Goal: Check status: Verify the current state of an ongoing process or item

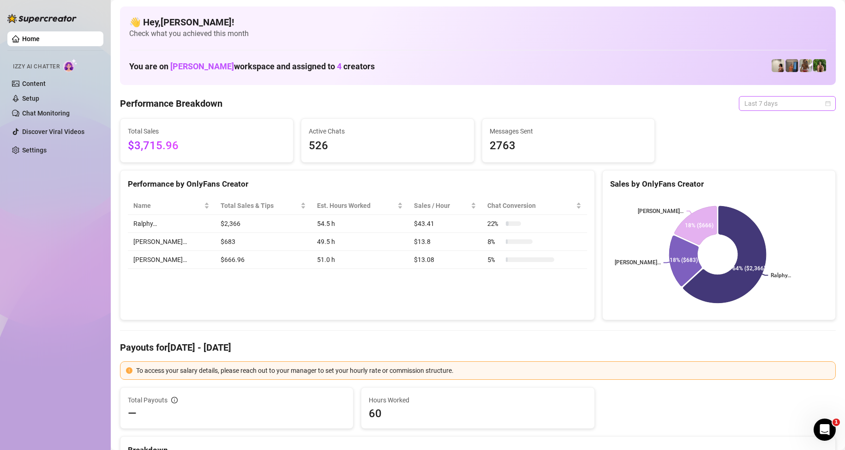
click at [768, 107] on span "Last 7 days" at bounding box center [788, 103] width 86 height 14
click at [772, 178] on div "Custom date" at bounding box center [780, 181] width 82 height 10
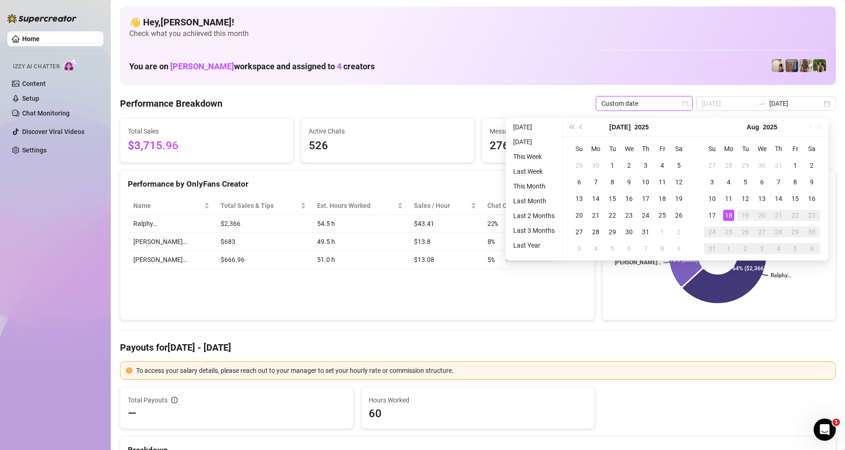
type input "[DATE]"
click at [727, 213] on div "18" at bounding box center [729, 215] width 11 height 11
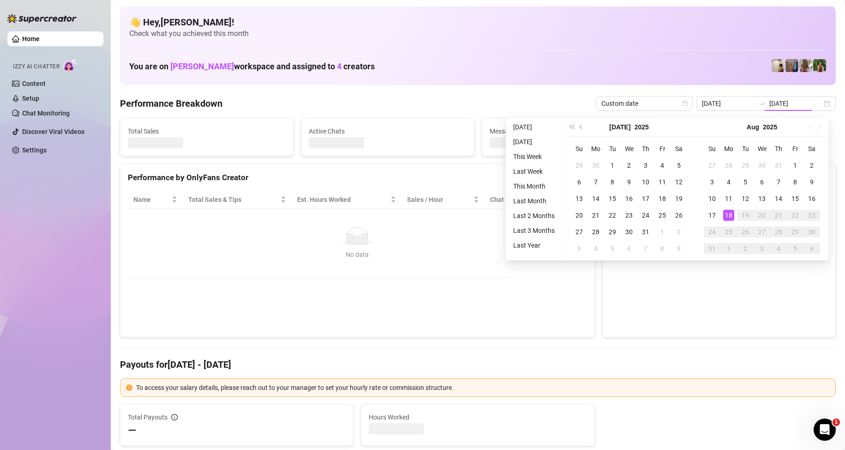
type input "[DATE]"
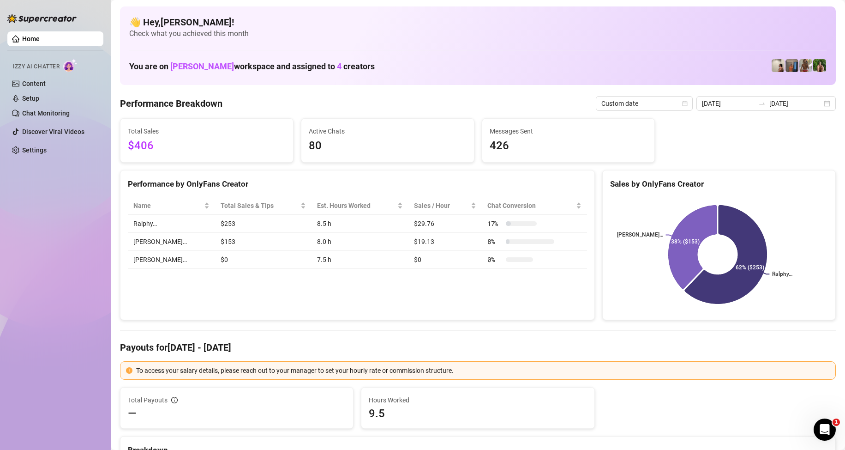
click at [540, 292] on div "Performance by OnlyFans Creator Name Total Sales & Tips Est. Hours Worked Sales…" at bounding box center [357, 245] width 475 height 151
click at [379, 286] on div "Performance by OnlyFans Creator Name Total Sales & Tips Est. Hours Worked Sales…" at bounding box center [357, 245] width 475 height 151
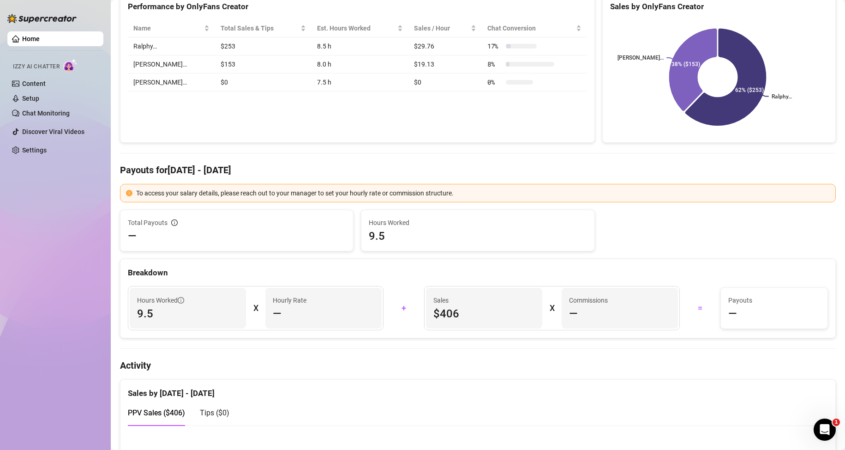
scroll to position [92, 0]
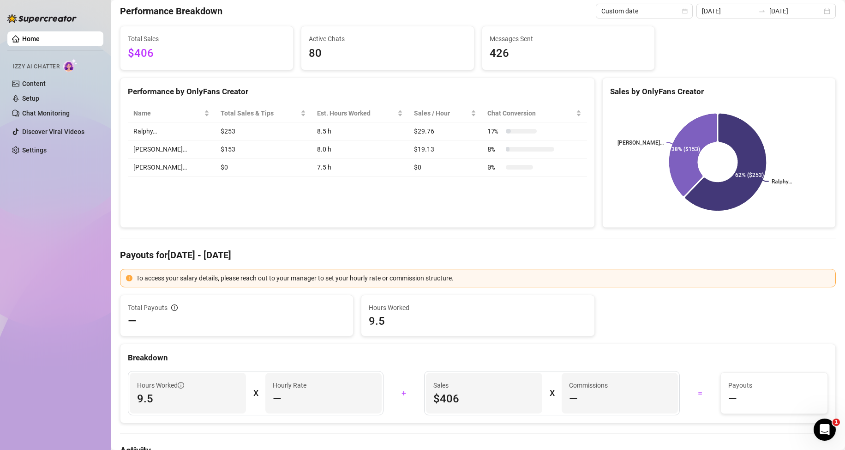
click at [384, 187] on div "Performance by OnlyFans Creator Name Total Sales & Tips Est. Hours Worked Sales…" at bounding box center [357, 153] width 475 height 151
